Goal: Information Seeking & Learning: Learn about a topic

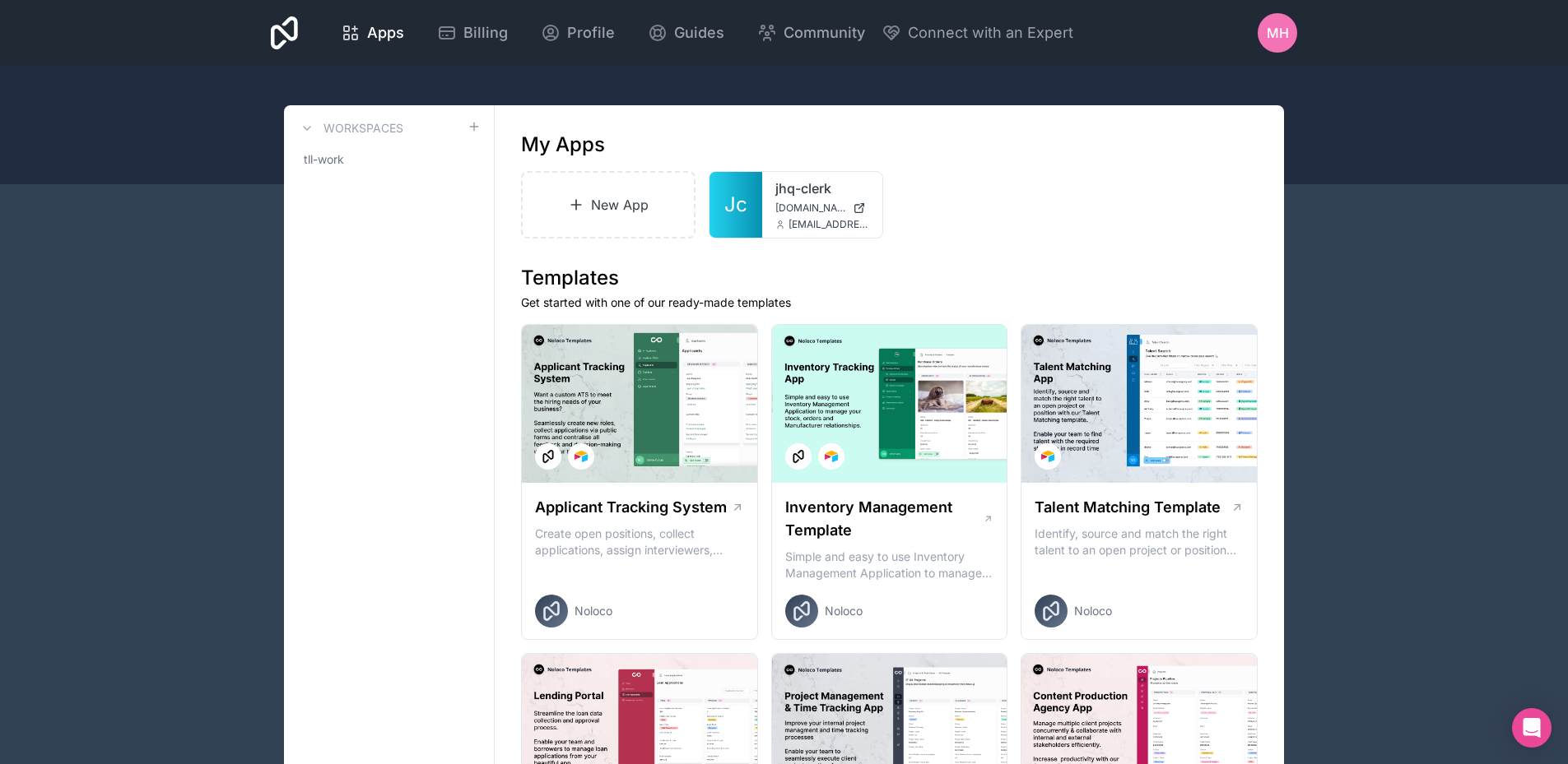
click at [1275, 32] on span "MH" at bounding box center [1278, 32] width 22 height 20
click at [1187, 38] on div "Apps Billing Profile Guides Community Connect with an Expert MH Billing Profile…" at bounding box center [784, 33] width 1053 height 66
click at [288, 37] on icon at bounding box center [285, 32] width 27 height 33
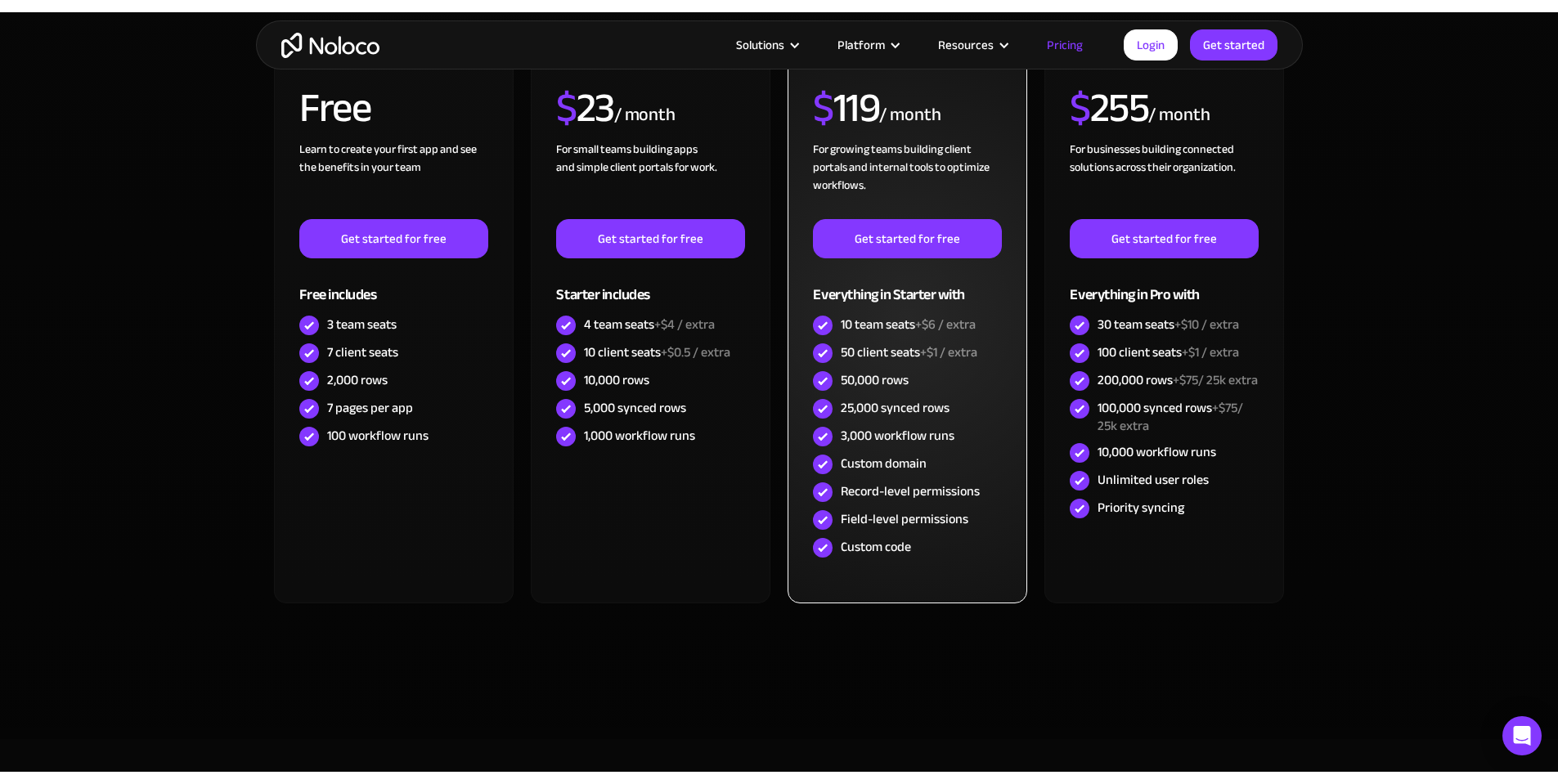
scroll to position [327, 0]
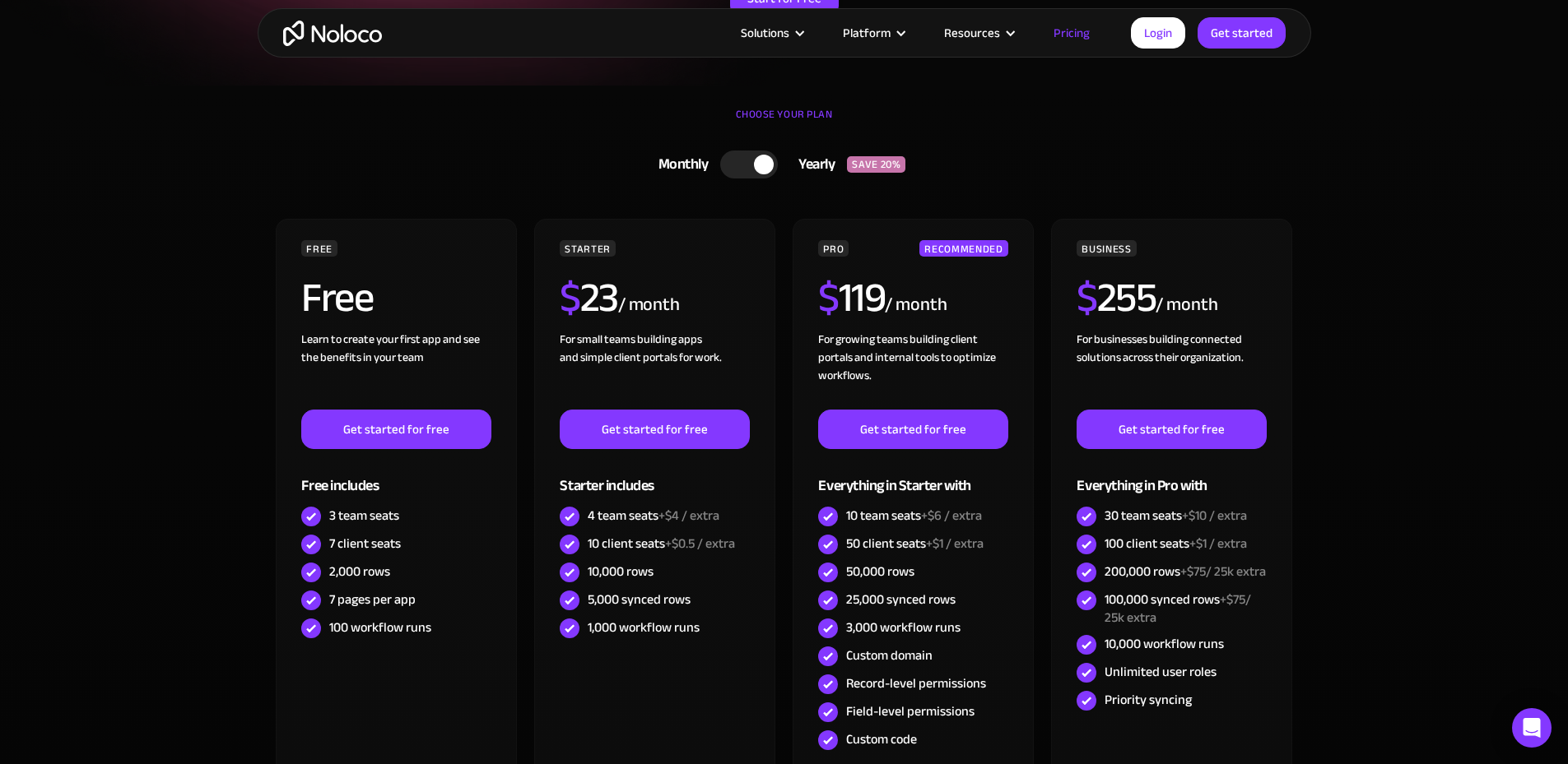
click at [733, 171] on div at bounding box center [749, 164] width 58 height 28
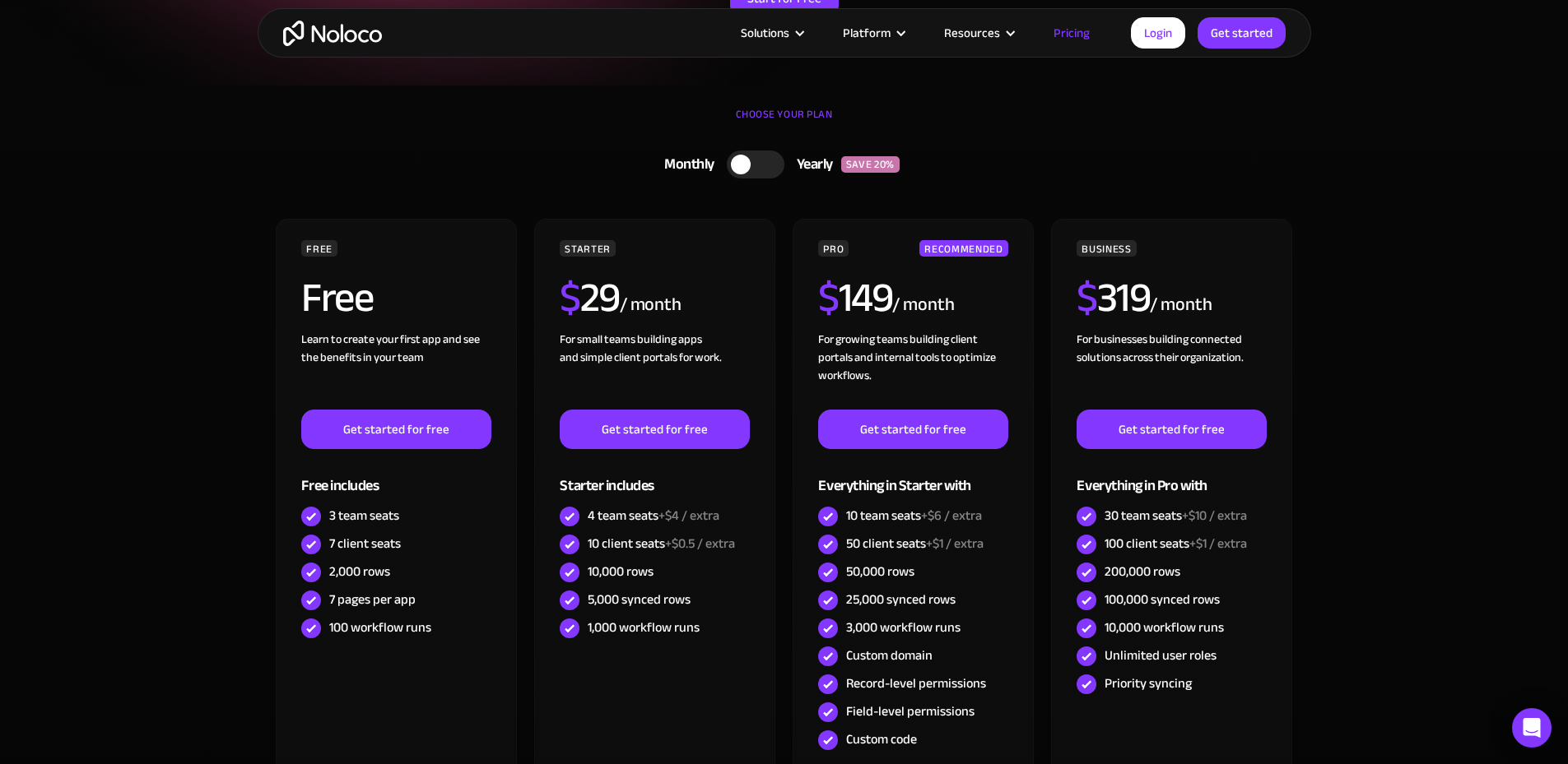
click at [779, 161] on div at bounding box center [756, 164] width 58 height 28
